Goal: Transaction & Acquisition: Purchase product/service

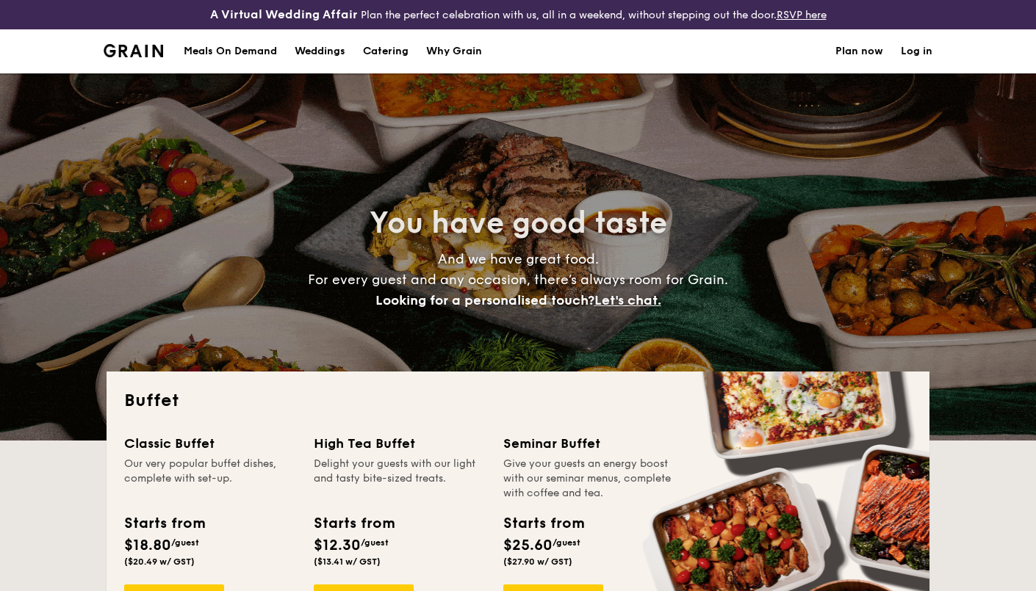
select select
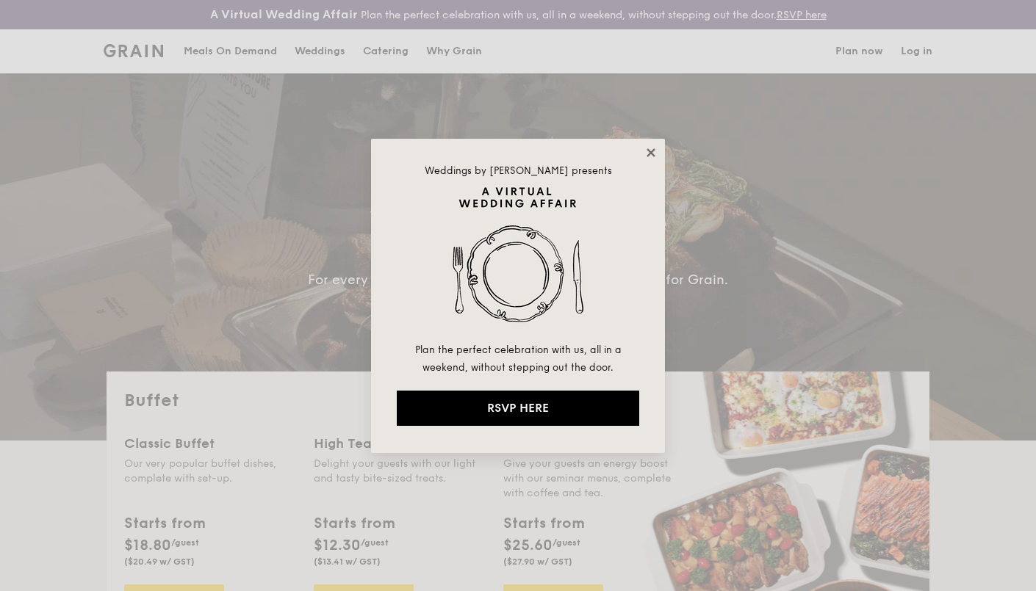
click at [644, 150] on icon at bounding box center [650, 152] width 13 height 13
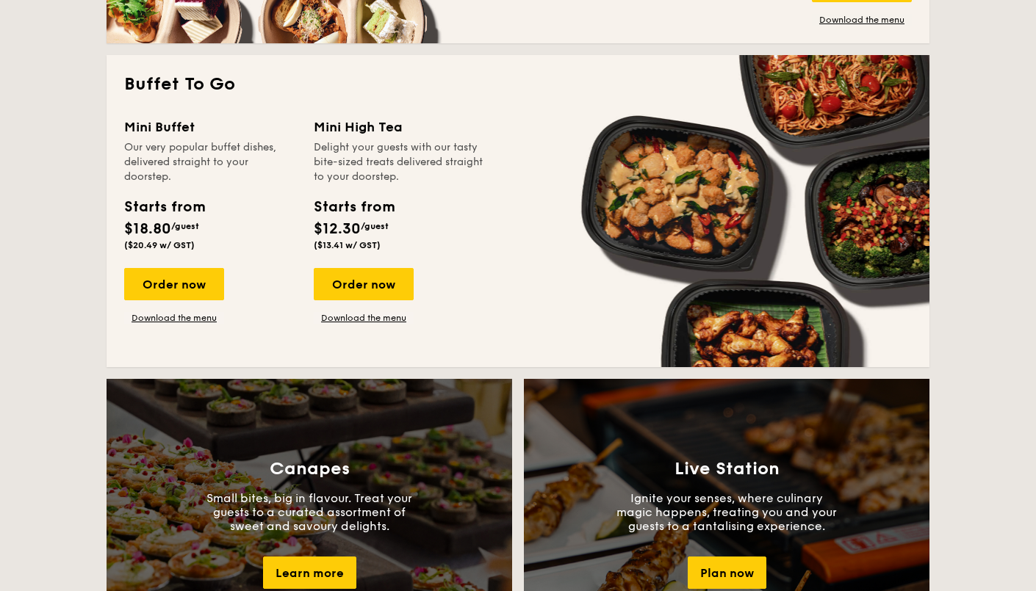
scroll to position [963, 0]
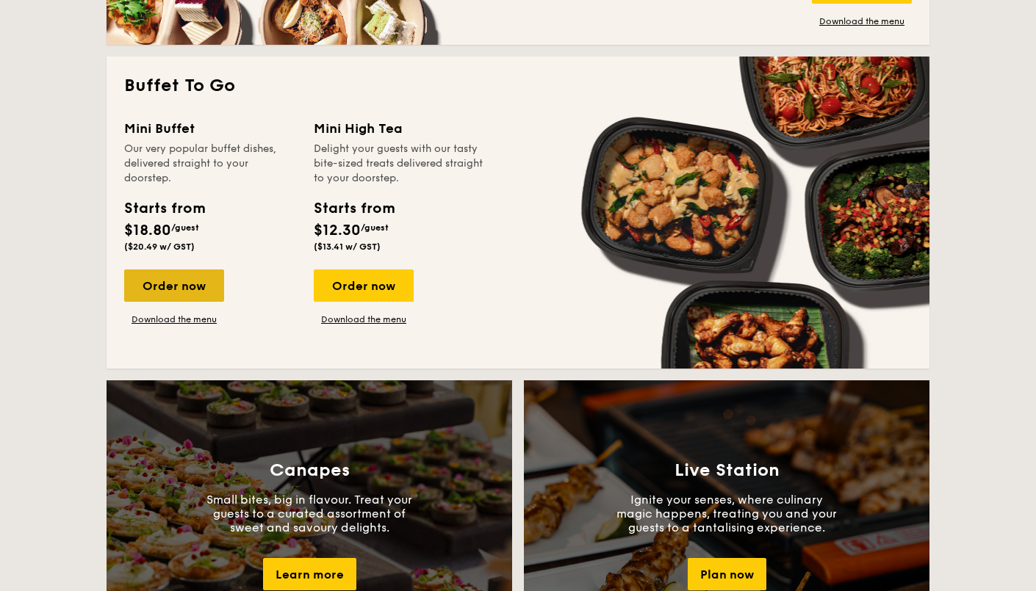
click at [181, 280] on div "Order now" at bounding box center [174, 286] width 100 height 32
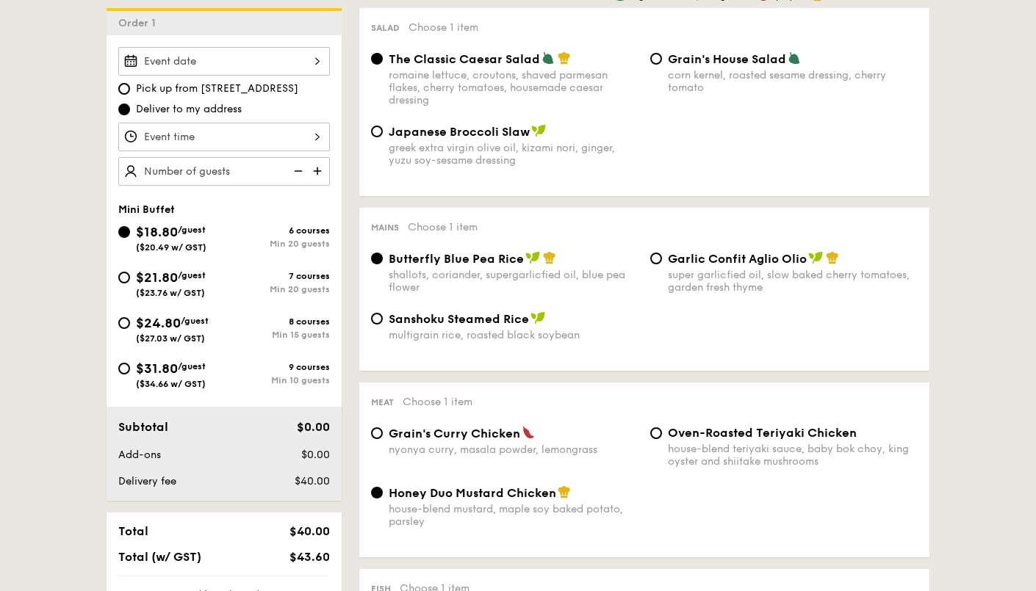
scroll to position [439, 0]
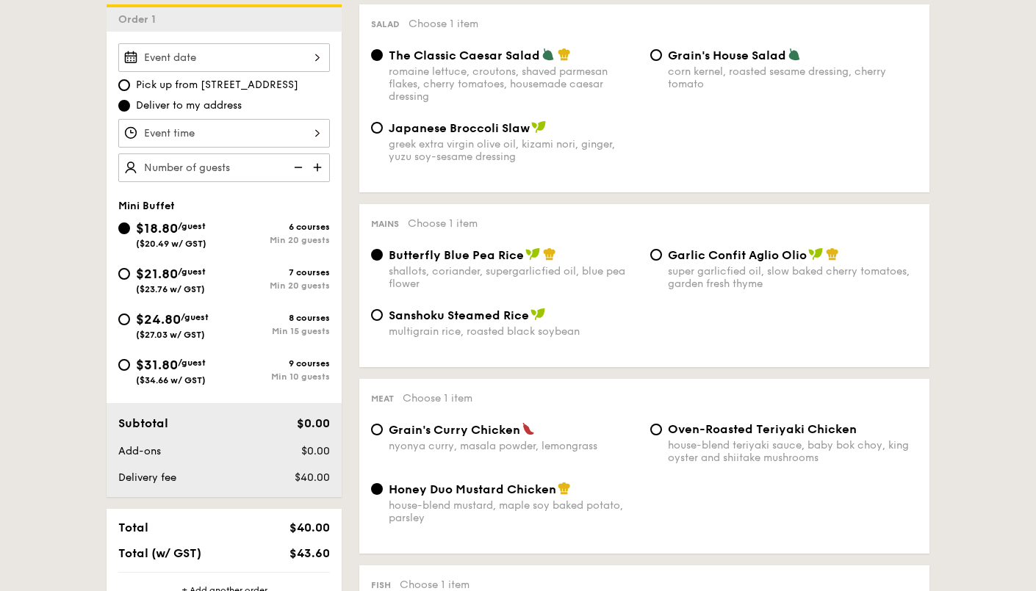
select select
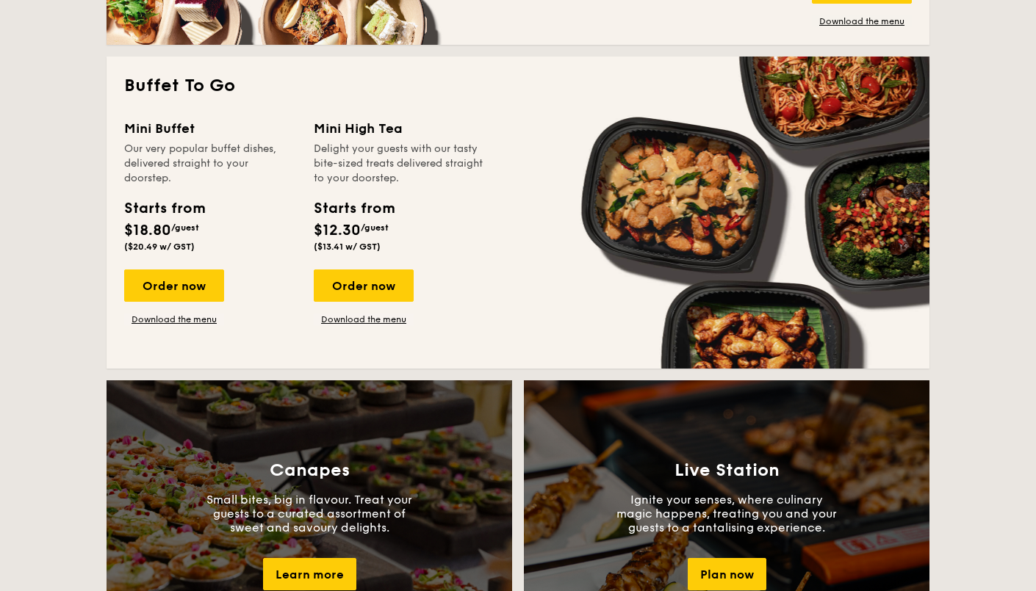
scroll to position [2273, 0]
